Goal: Register for event/course

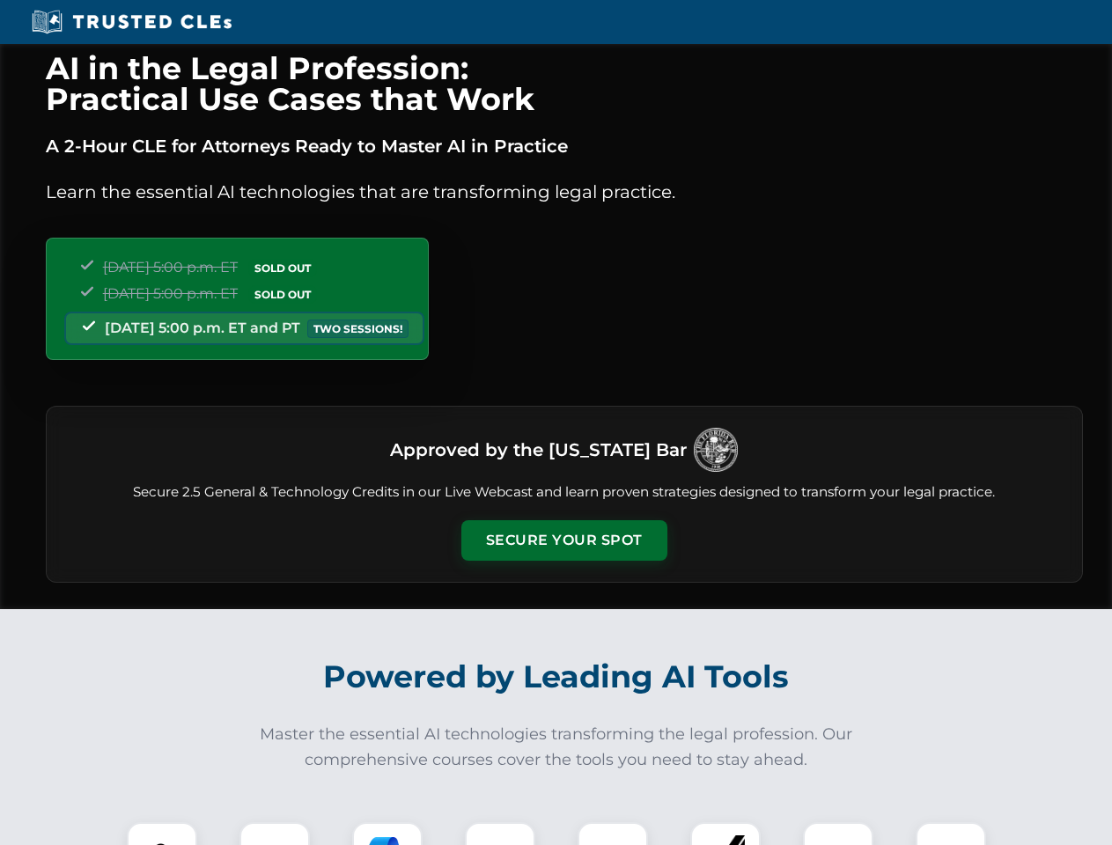
click at [563, 540] on button "Secure Your Spot" at bounding box center [564, 540] width 206 height 40
click at [162, 833] on img at bounding box center [161, 857] width 51 height 51
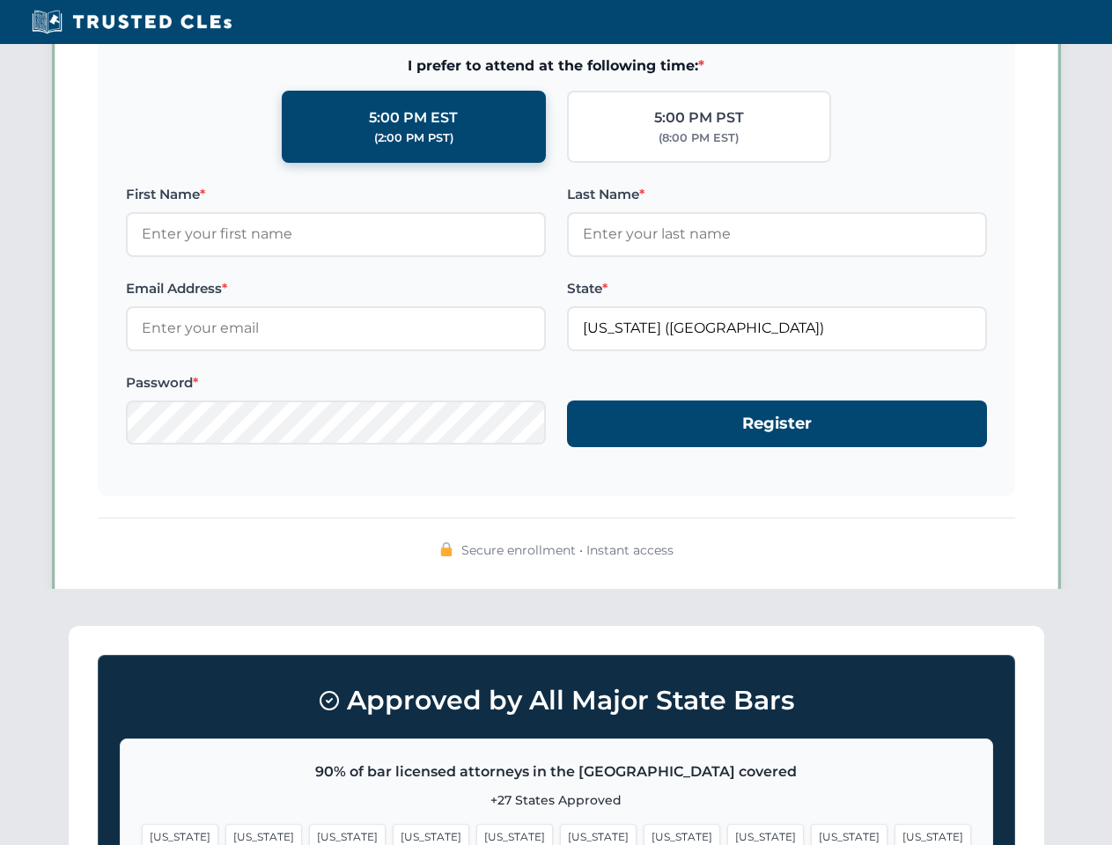
click at [643, 833] on span "[US_STATE]" at bounding box center [681, 837] width 77 height 26
click at [811, 833] on span "[US_STATE]" at bounding box center [849, 837] width 77 height 26
